Goal: Find contact information: Find contact information

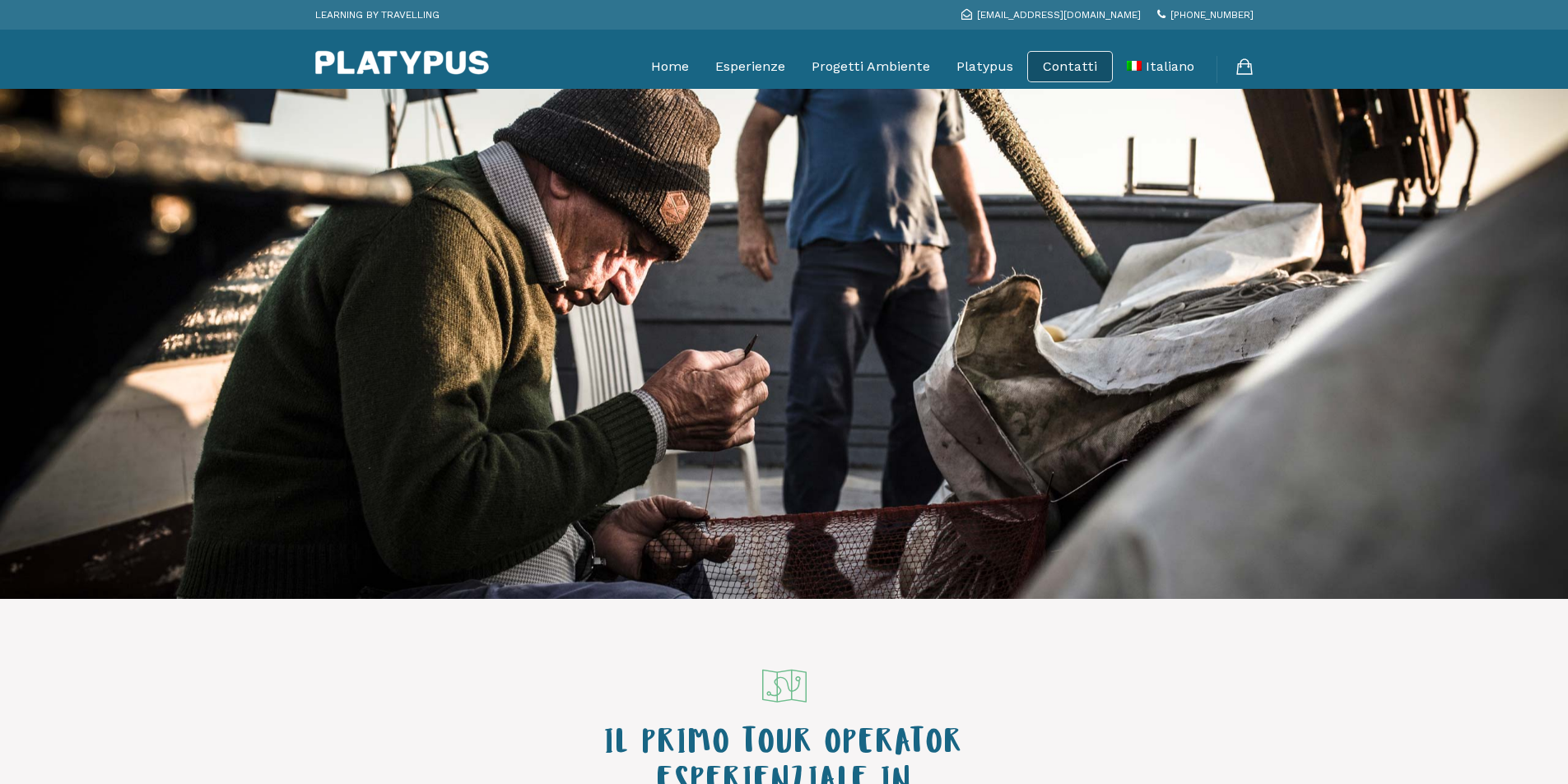
click at [1067, 61] on link "Contatti" at bounding box center [1070, 66] width 55 height 16
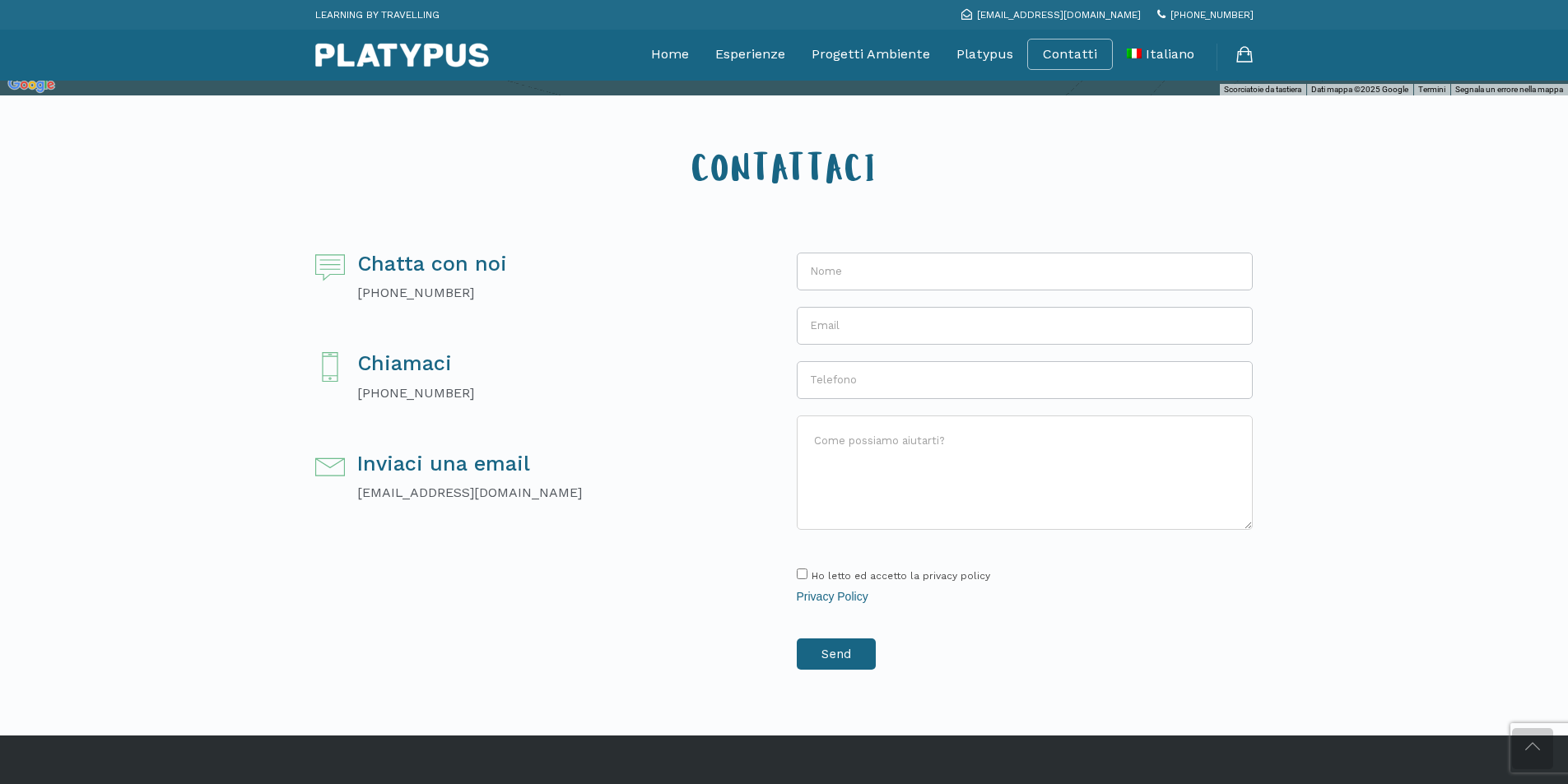
scroll to position [247, 0]
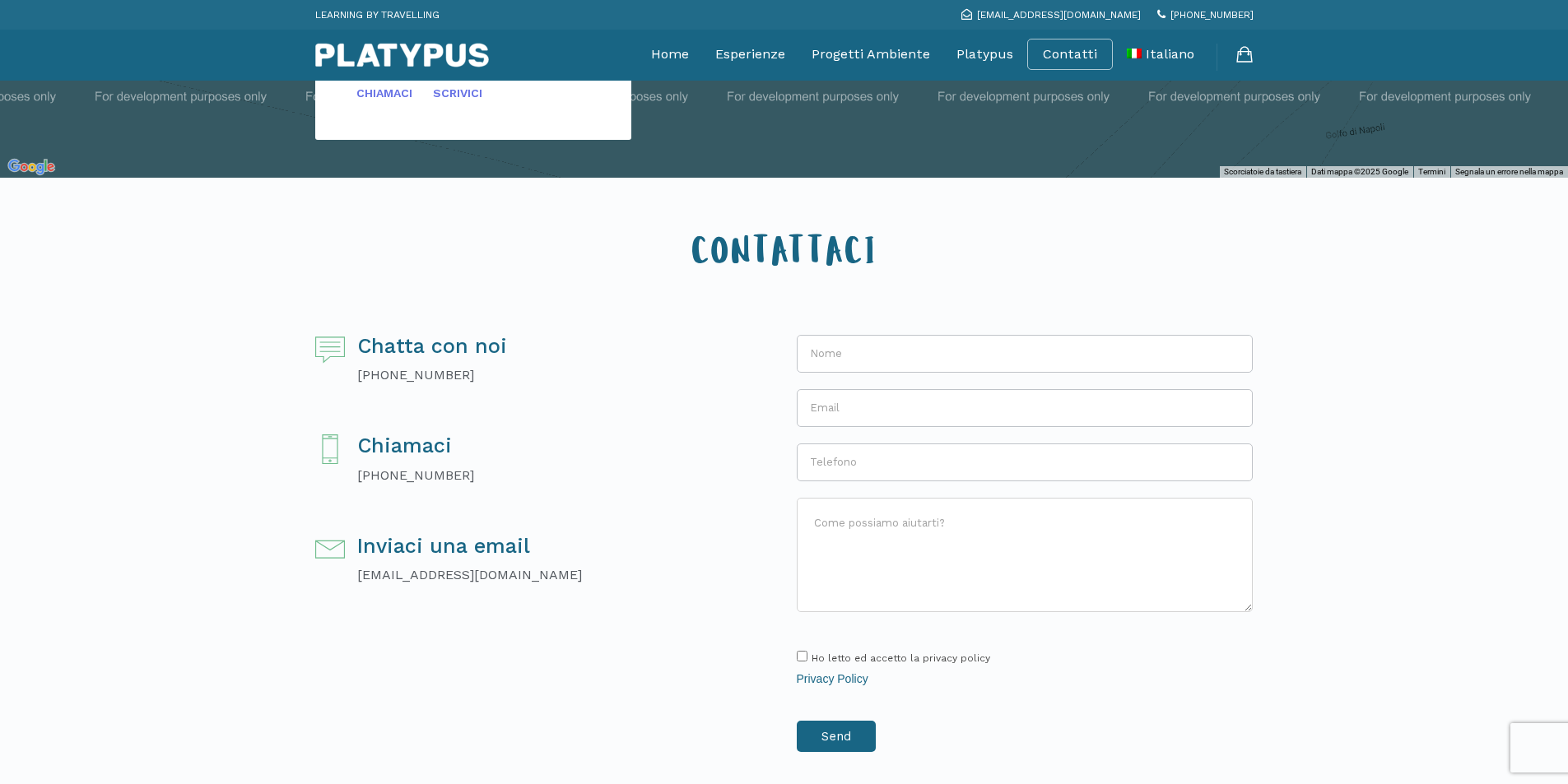
drag, startPoint x: 462, startPoint y: 476, endPoint x: 398, endPoint y: 482, distance: 64.3
click at [398, 482] on div "Chiamaci +39 081 990 118" at bounding box center [543, 464] width 457 height 59
